Goal: Transaction & Acquisition: Purchase product/service

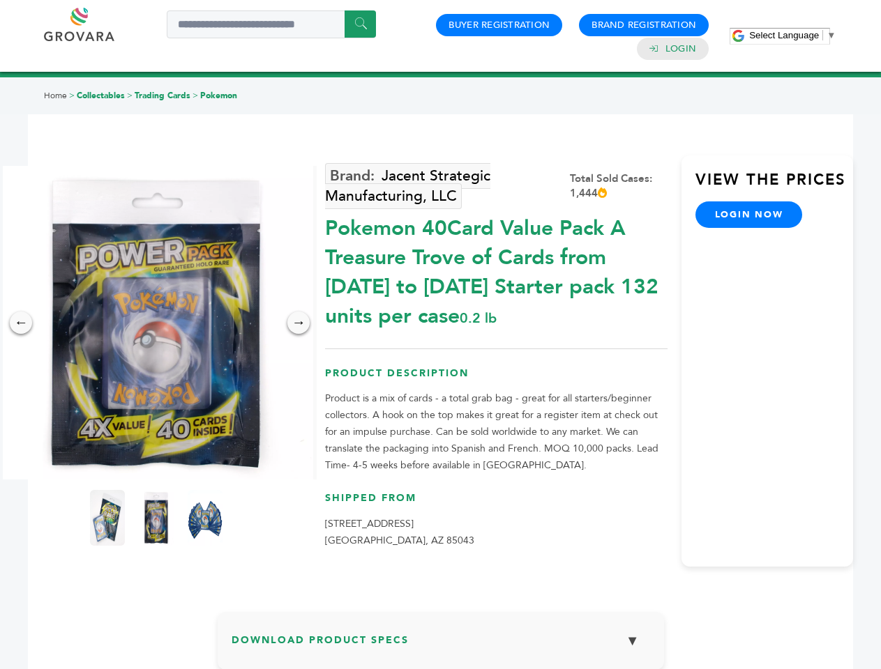
click at [792, 35] on span "Select Language" at bounding box center [784, 35] width 70 height 10
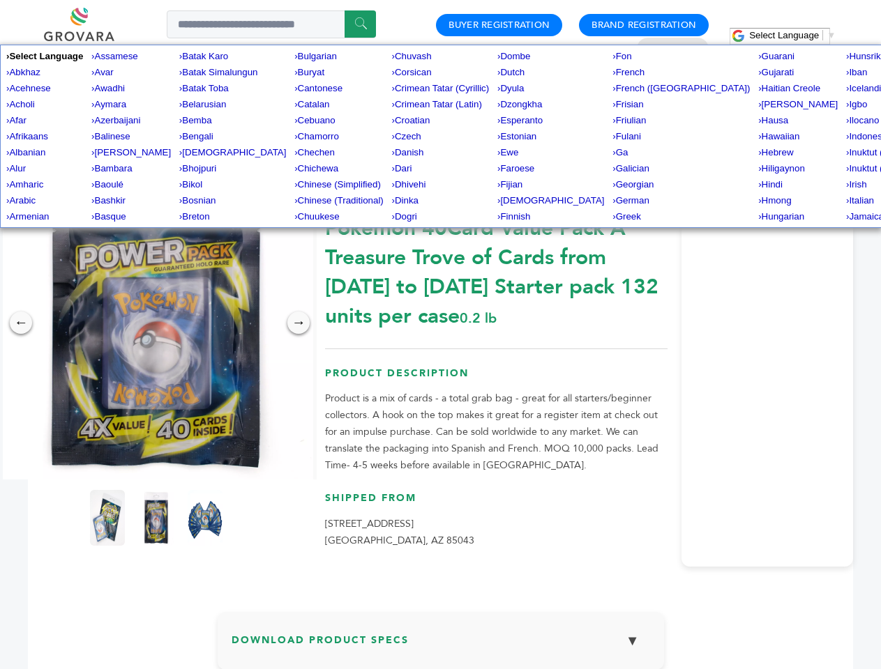
click at [156, 323] on img at bounding box center [156, 323] width 314 height 314
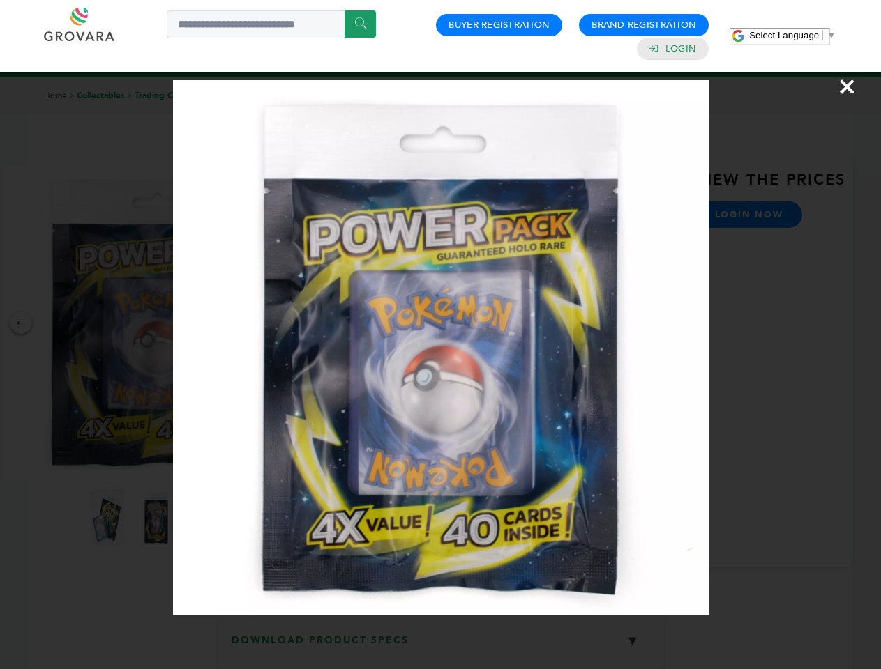
click at [21, 323] on div "×" at bounding box center [440, 334] width 881 height 669
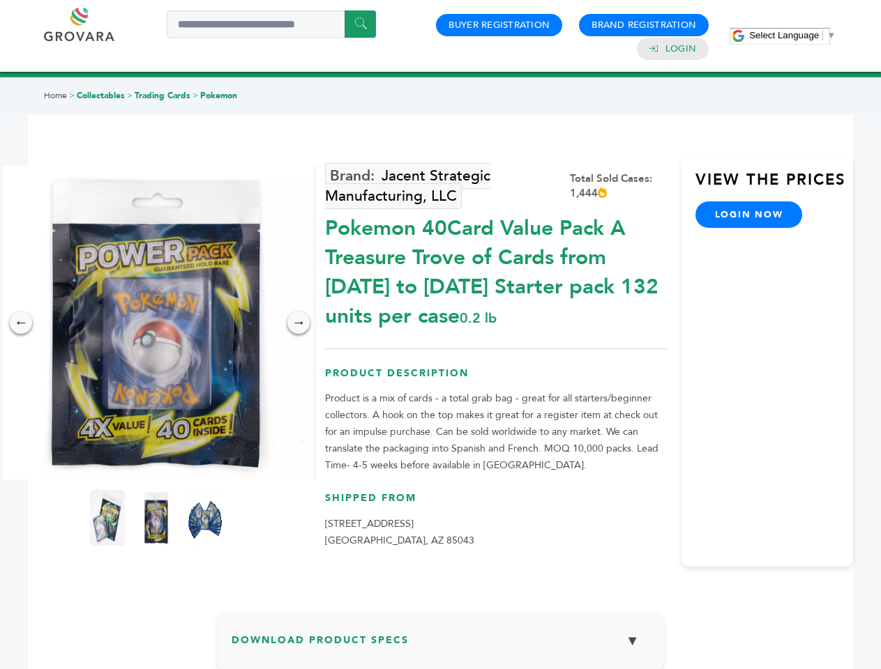
click at [298, 323] on div "→" at bounding box center [298, 323] width 22 height 22
click at [107, 518] on img at bounding box center [107, 518] width 35 height 56
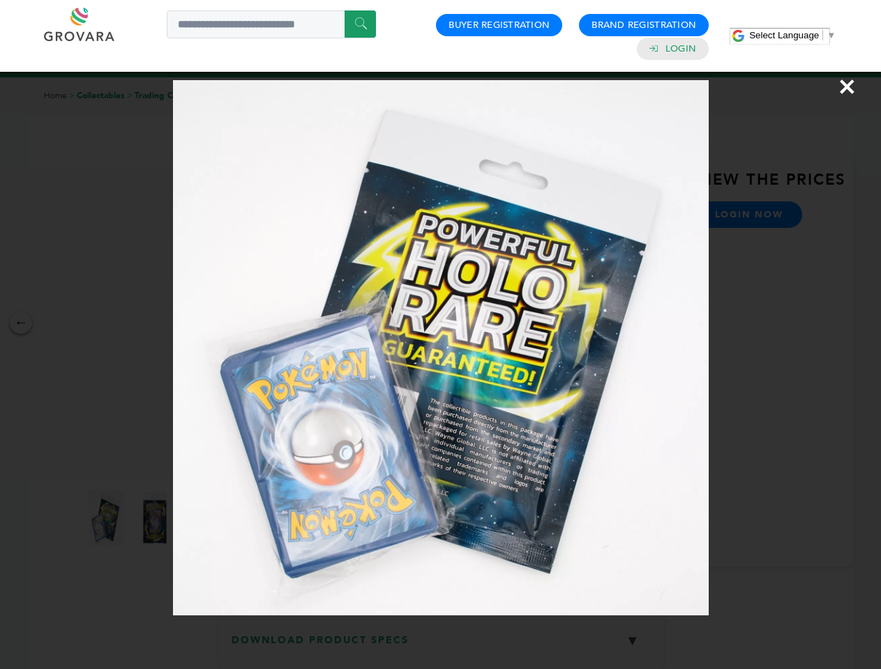
click at [156, 518] on div "×" at bounding box center [440, 334] width 881 height 669
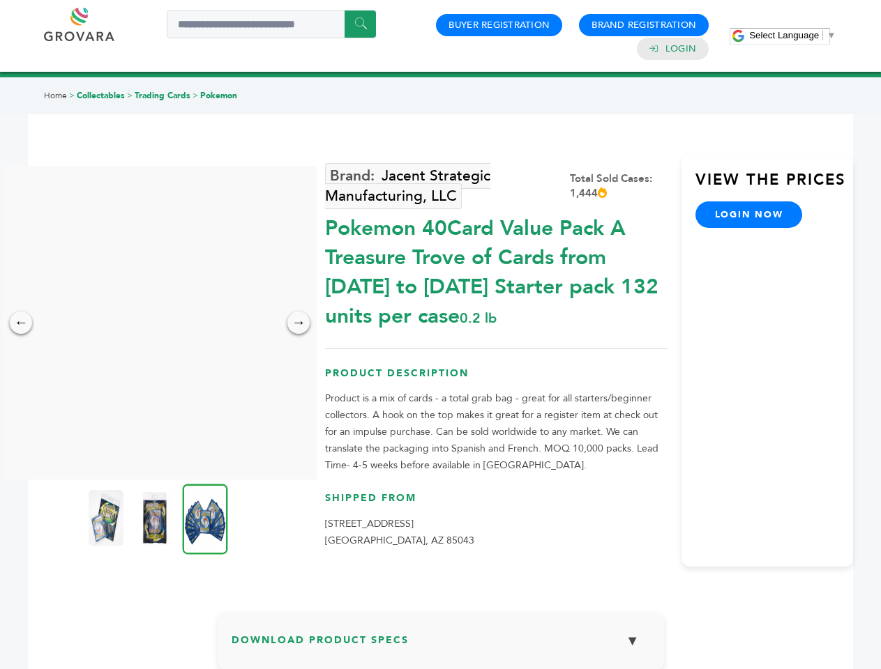
click at [205, 518] on img at bounding box center [205, 519] width 45 height 70
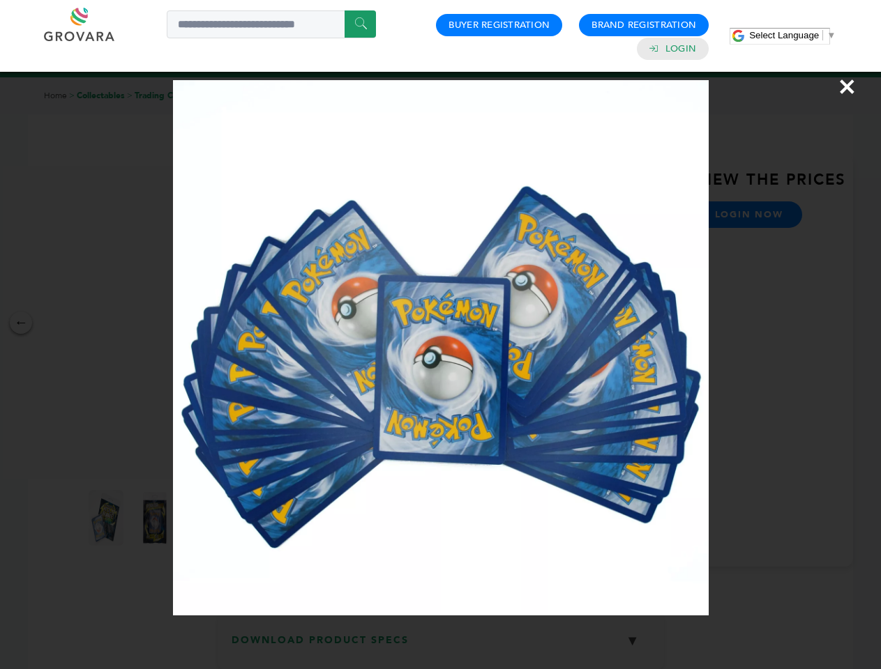
click at [441, 646] on div "×" at bounding box center [440, 334] width 881 height 669
